Goal: Task Accomplishment & Management: Use online tool/utility

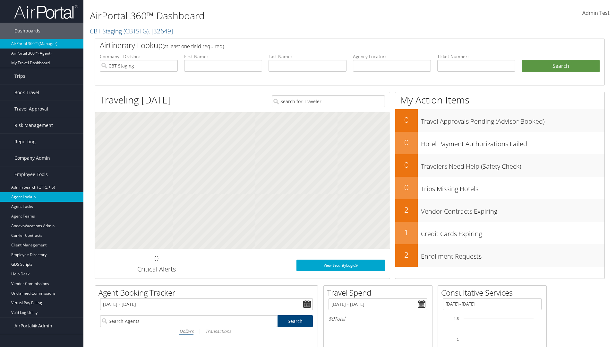
click at [42, 197] on link "Agent Lookup" at bounding box center [41, 197] width 83 height 10
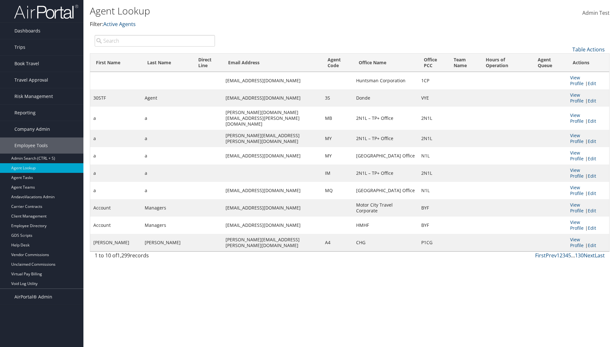
click at [155, 40] on input "search" at bounding box center [155, 41] width 120 height 12
type input "Agent"
